Goal: Transaction & Acquisition: Purchase product/service

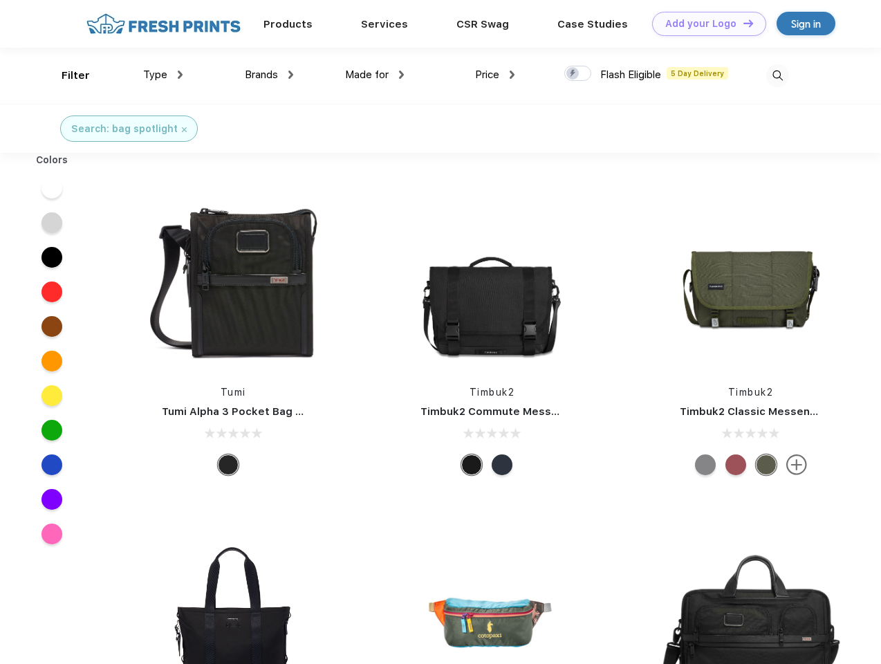
click at [704, 24] on link "Add your Logo Design Tool" at bounding box center [709, 24] width 114 height 24
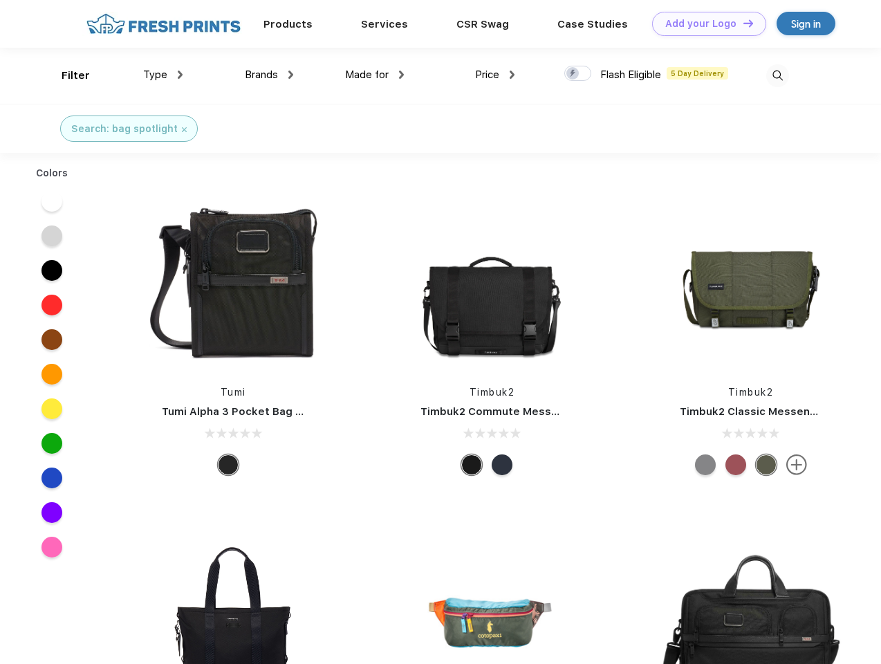
click at [0, 0] on div "Design Tool" at bounding box center [0, 0] width 0 height 0
click at [742, 23] on link "Add your Logo Design Tool" at bounding box center [709, 24] width 114 height 24
click at [66, 75] on div "Filter" at bounding box center [76, 76] width 28 height 16
click at [163, 75] on span "Type" at bounding box center [155, 74] width 24 height 12
click at [269, 75] on span "Brands" at bounding box center [261, 74] width 33 height 12
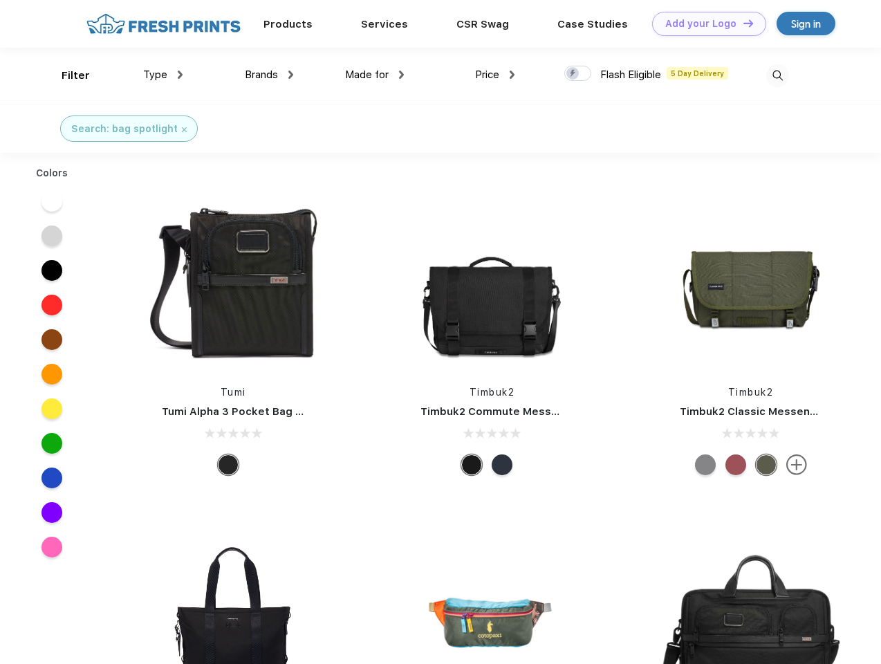
click at [375, 75] on span "Made for" at bounding box center [367, 74] width 44 height 12
click at [495, 75] on span "Price" at bounding box center [487, 74] width 24 height 12
click at [578, 74] on div at bounding box center [577, 73] width 27 height 15
click at [573, 74] on input "checkbox" at bounding box center [568, 69] width 9 height 9
click at [777, 75] on img at bounding box center [777, 75] width 23 height 23
